Goal: Task Accomplishment & Management: Manage account settings

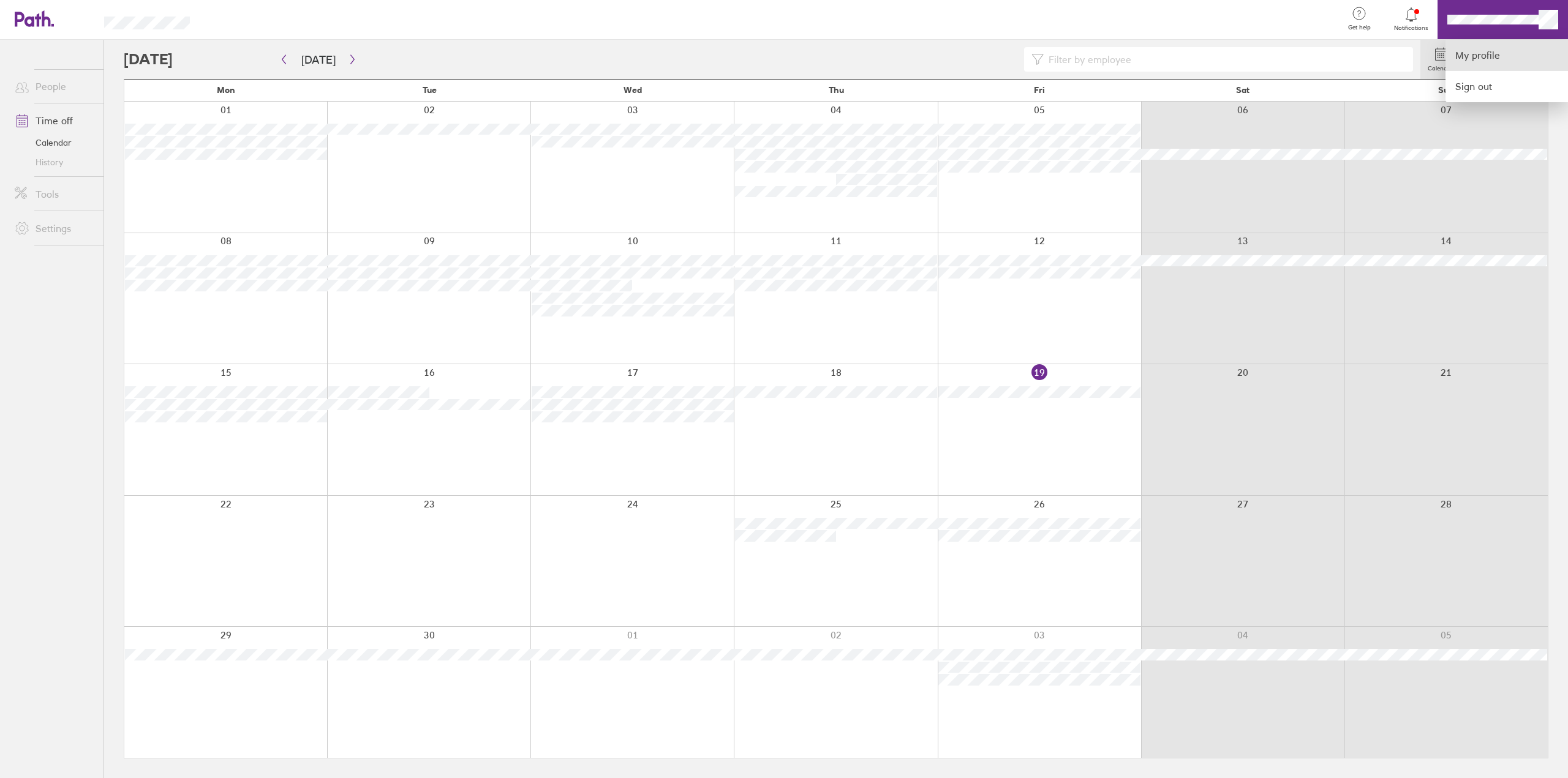
click at [1493, 57] on link "My profile" at bounding box center [1507, 55] width 123 height 31
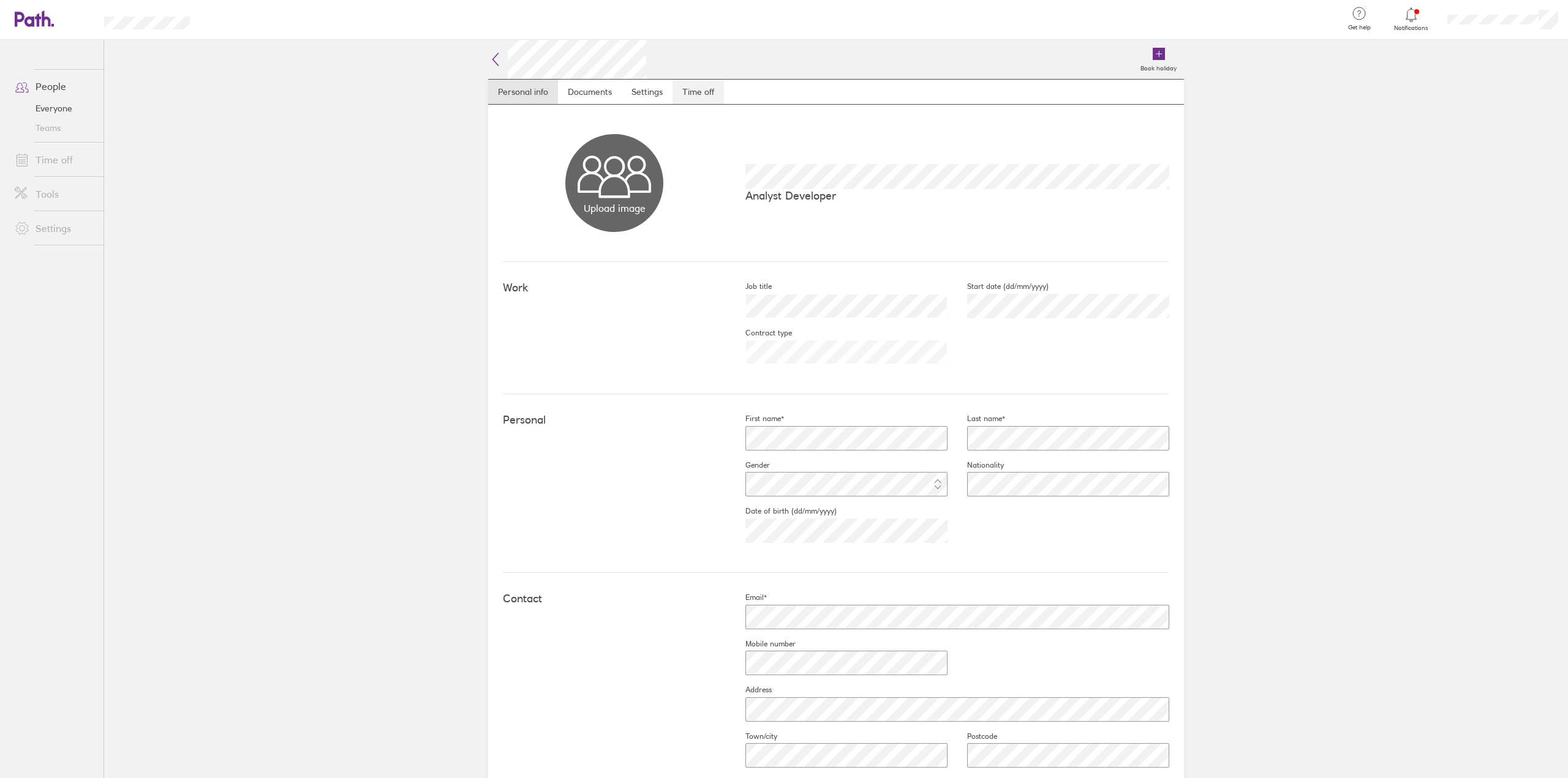
click at [704, 91] on link "Time off" at bounding box center [697, 92] width 51 height 25
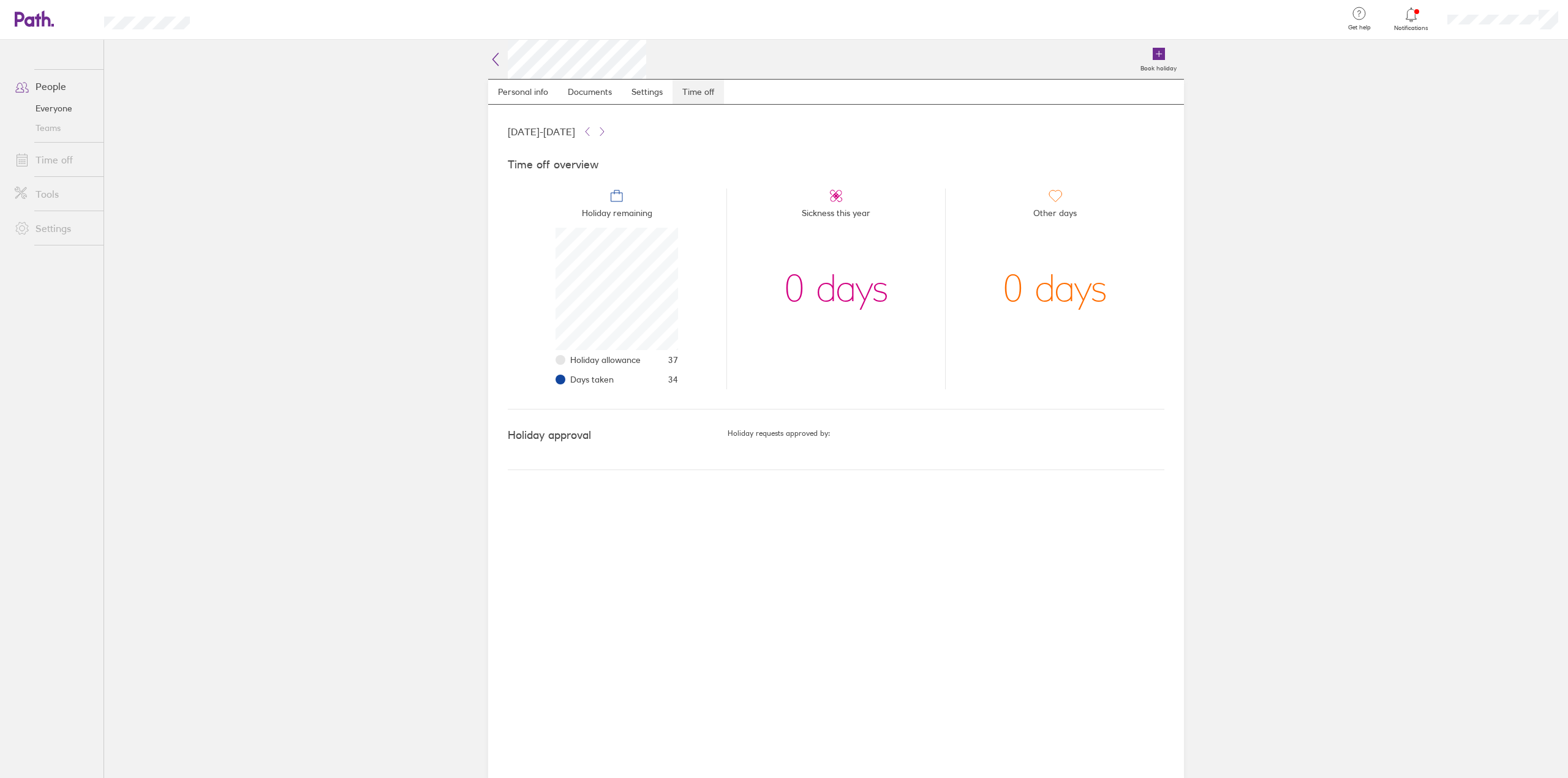
scroll to position [123, 123]
click at [330, 210] on main "Book holiday Personal info Documents Settings Time off [DATE] - [DATE] Time off…" at bounding box center [836, 409] width 1464 height 738
